Goal: Transaction & Acquisition: Purchase product/service

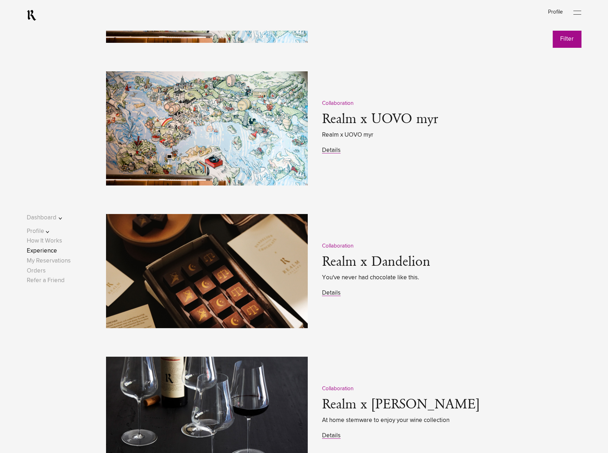
scroll to position [999, 0]
click at [331, 295] on link "Details" at bounding box center [331, 293] width 19 height 6
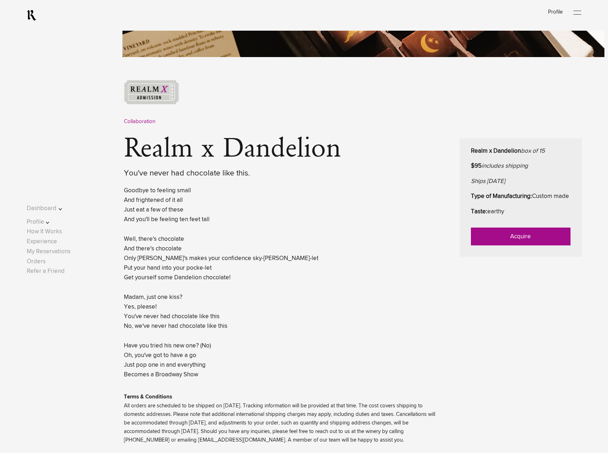
scroll to position [250, 0]
click at [495, 245] on link "Acquire" at bounding box center [521, 236] width 100 height 18
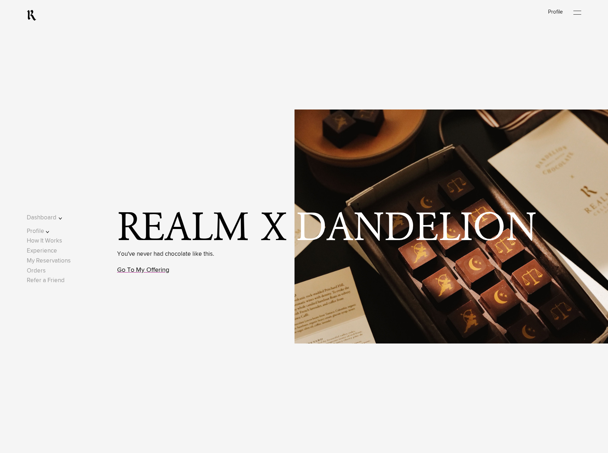
click at [159, 271] on link "Go To My Offering" at bounding box center [143, 270] width 52 height 6
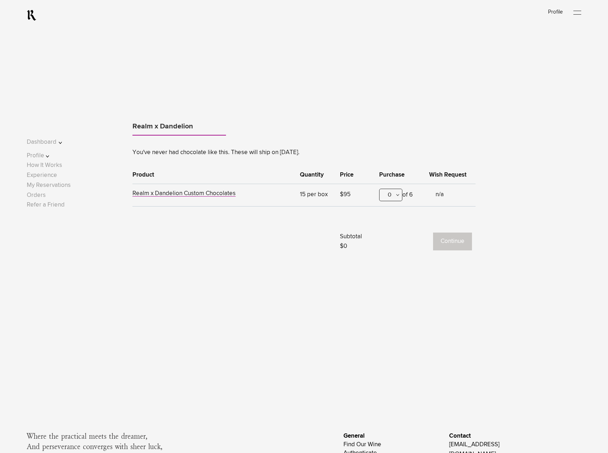
scroll to position [622, 0]
